Goal: Information Seeking & Learning: Learn about a topic

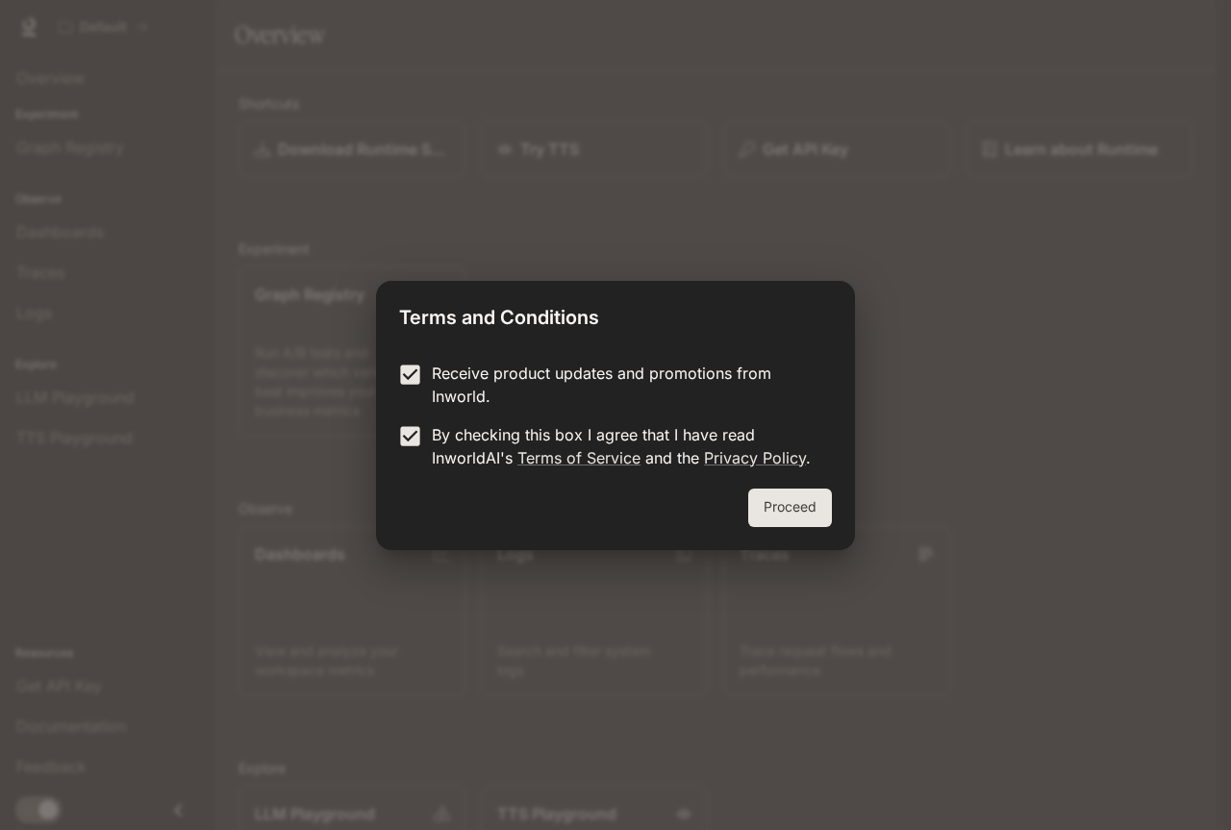
click at [773, 516] on button "Proceed" at bounding box center [790, 508] width 84 height 38
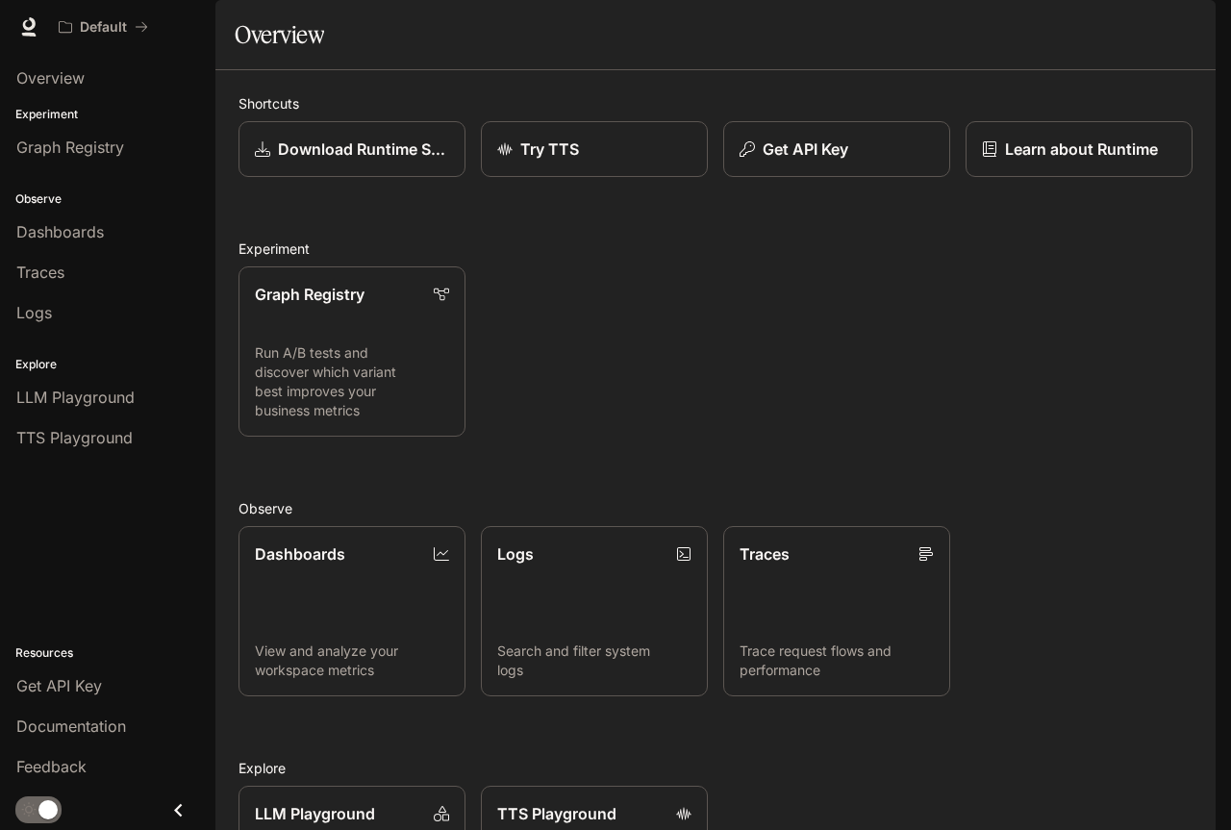
scroll to position [212, 0]
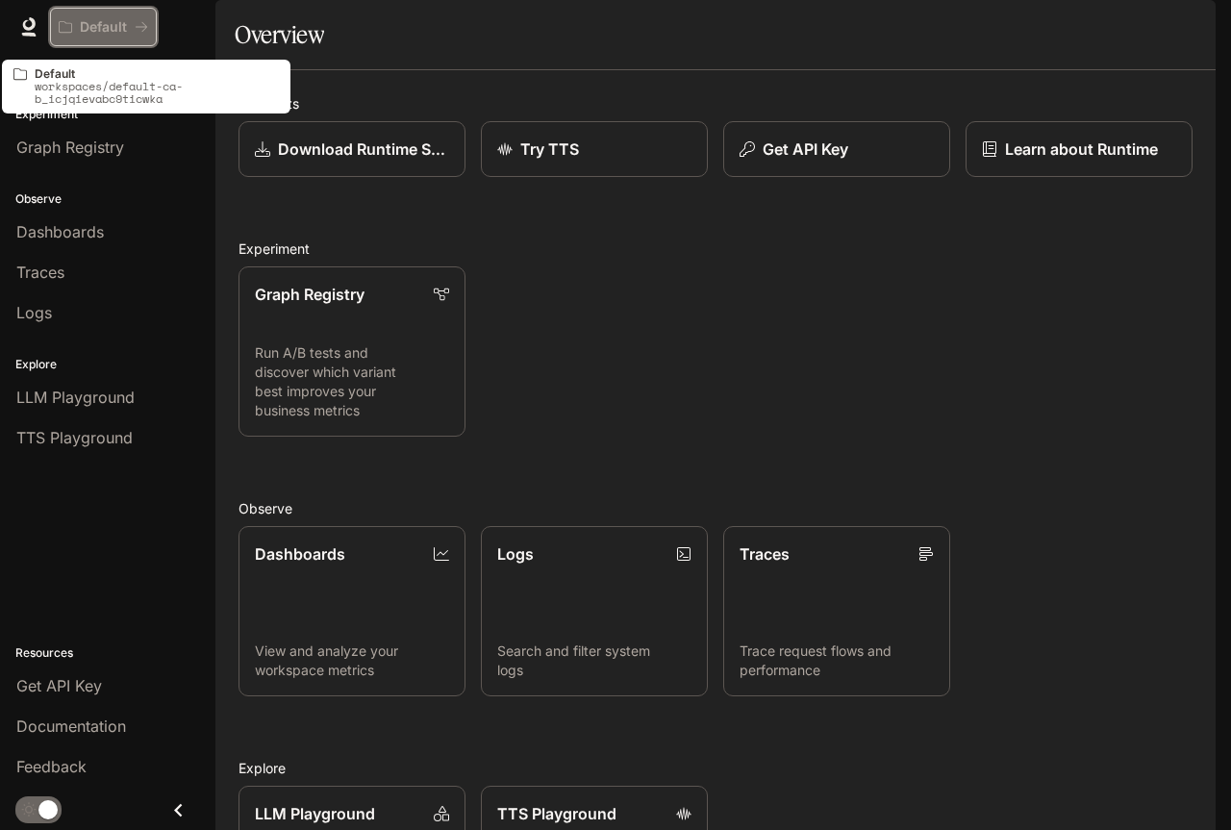
click at [127, 23] on div "Default" at bounding box center [97, 27] width 76 height 16
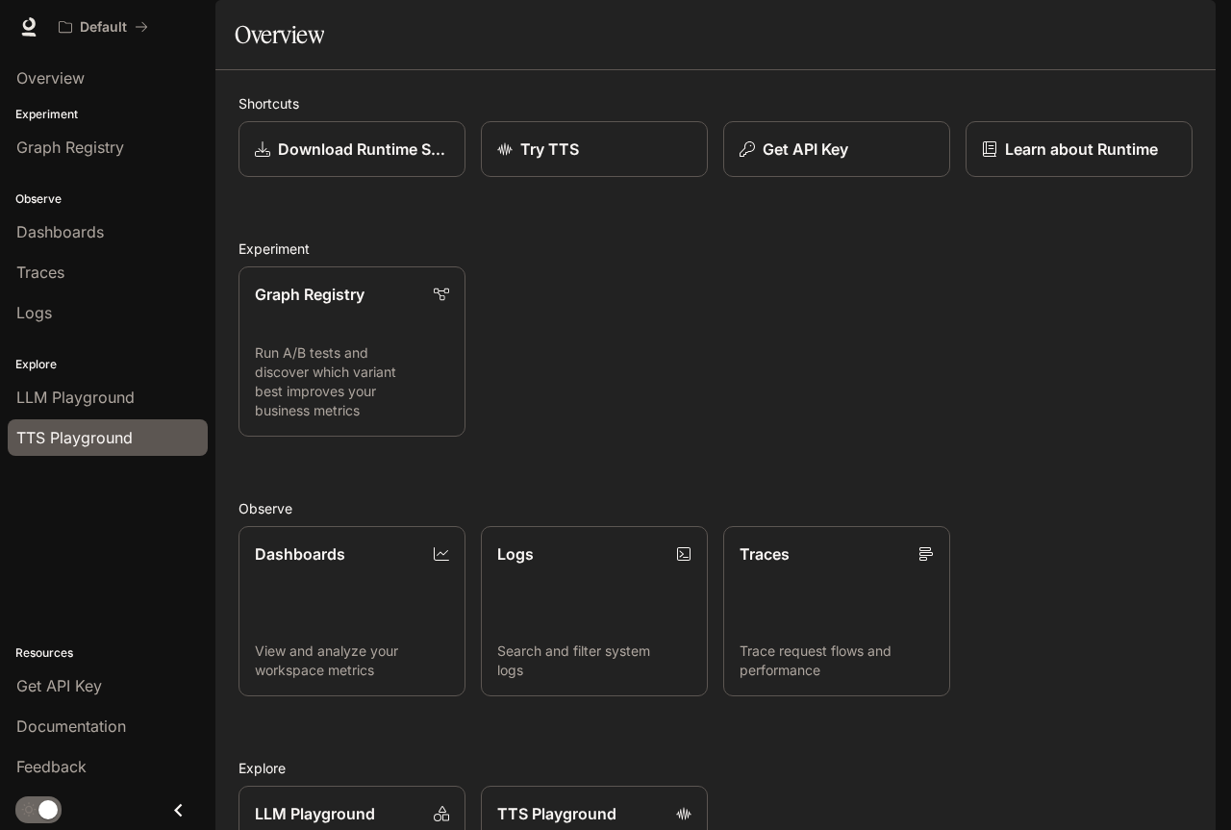
click at [79, 437] on span "TTS Playground" at bounding box center [74, 437] width 116 height 23
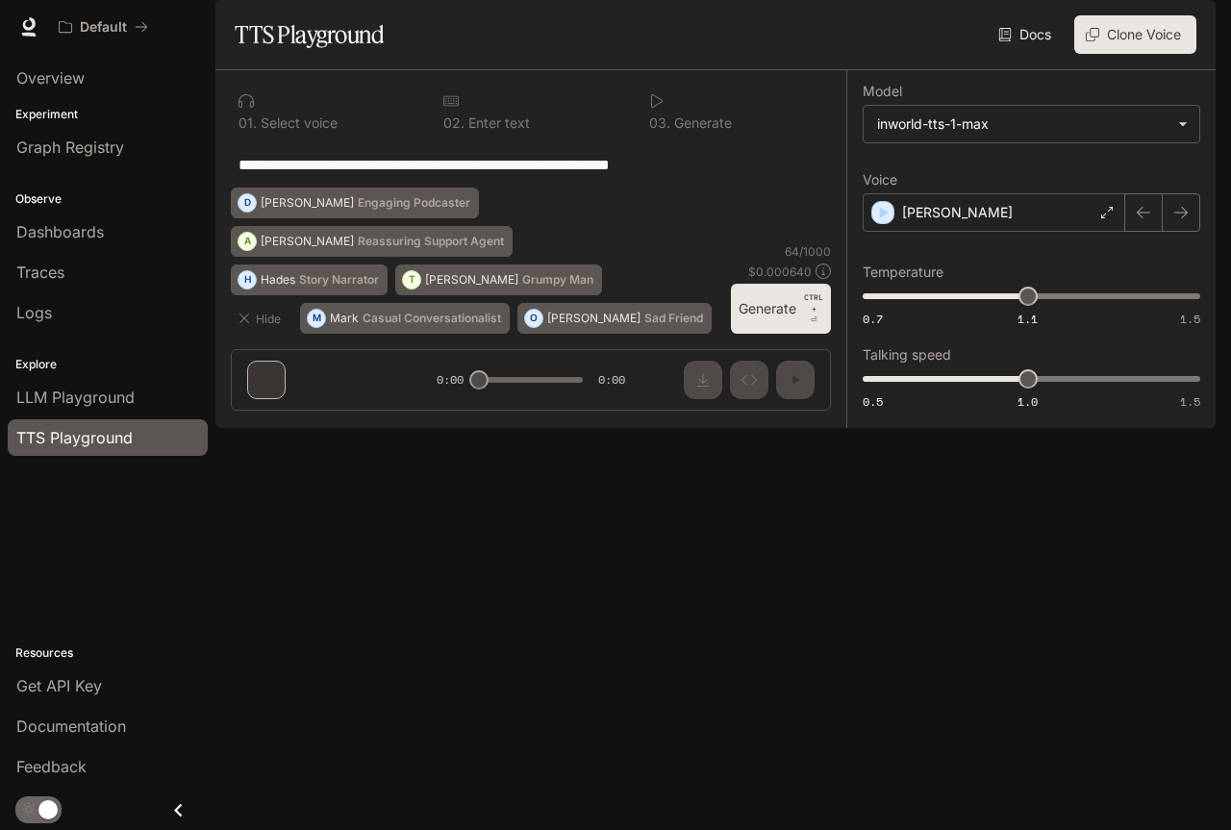
click at [1014, 54] on link "Docs" at bounding box center [1027, 34] width 64 height 38
